Goal: Information Seeking & Learning: Find specific fact

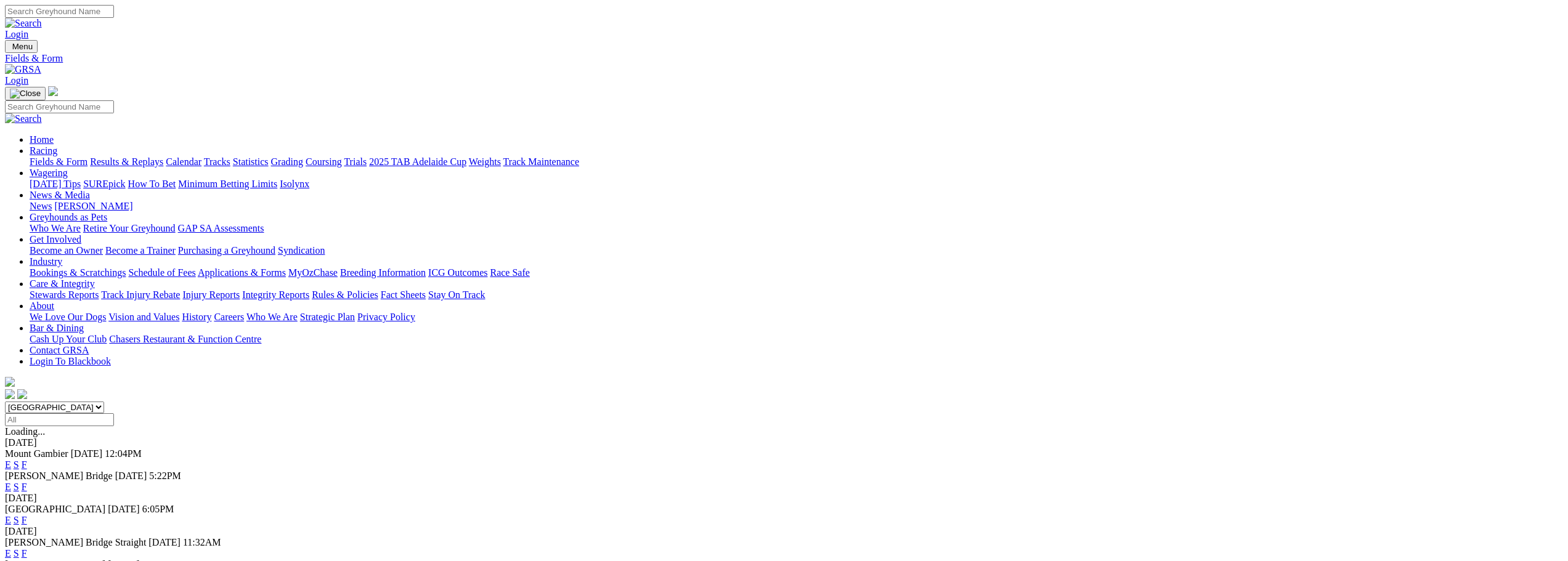
drag, startPoint x: 0, startPoint y: 0, endPoint x: 1011, endPoint y: 17, distance: 1011.1
click at [114, 17] on input "Search" at bounding box center [59, 11] width 109 height 13
type input "springvale shell"
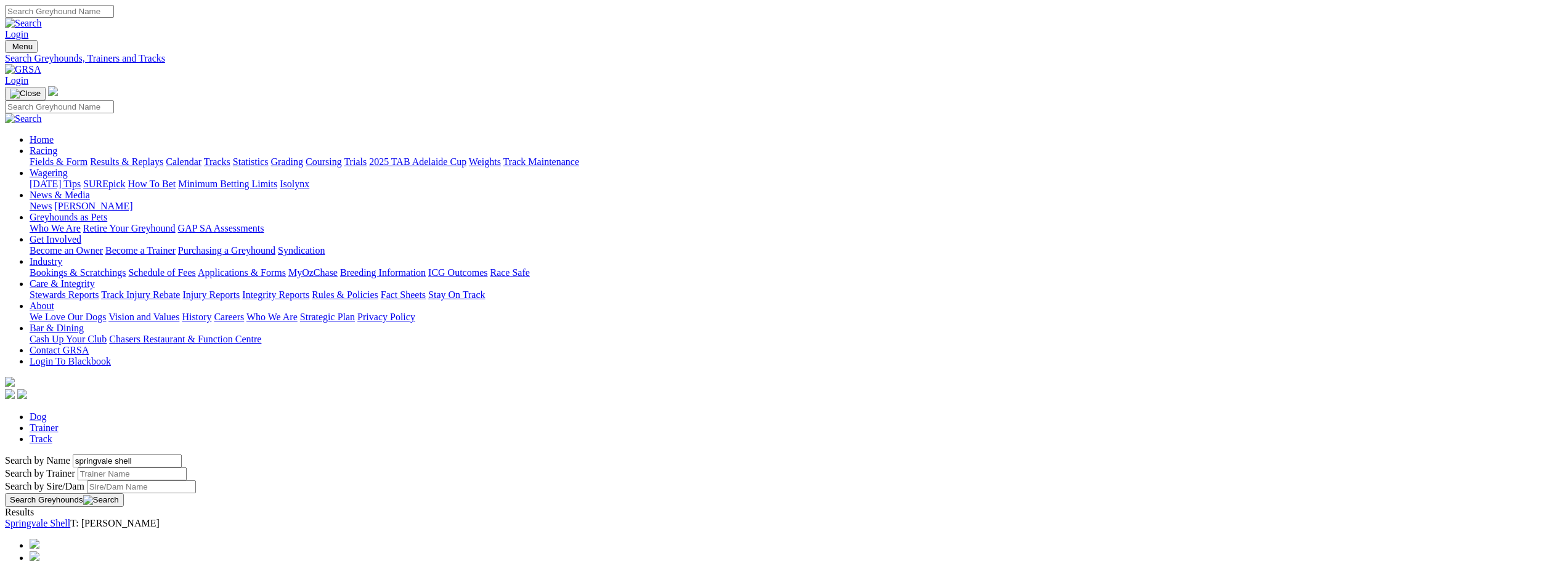
click at [71, 518] on link "Springvale Shell" at bounding box center [37, 522] width 65 height 10
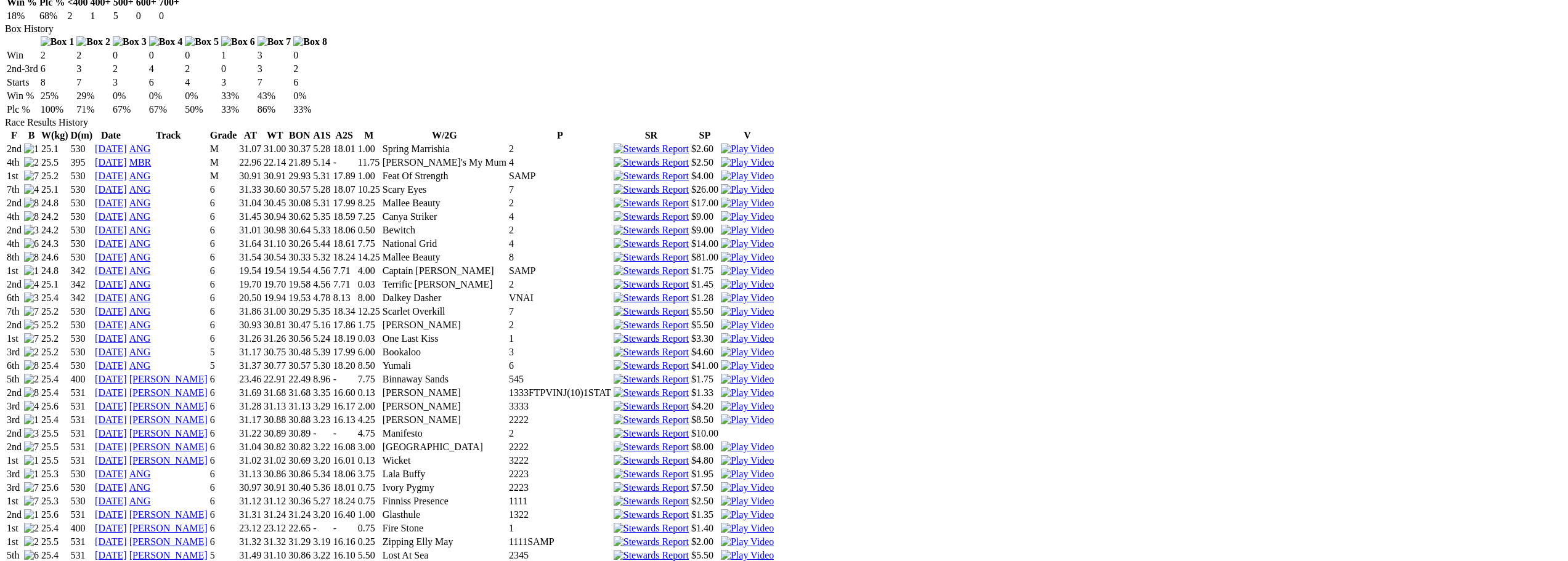
scroll to position [801, 0]
